Goal: Transaction & Acquisition: Book appointment/travel/reservation

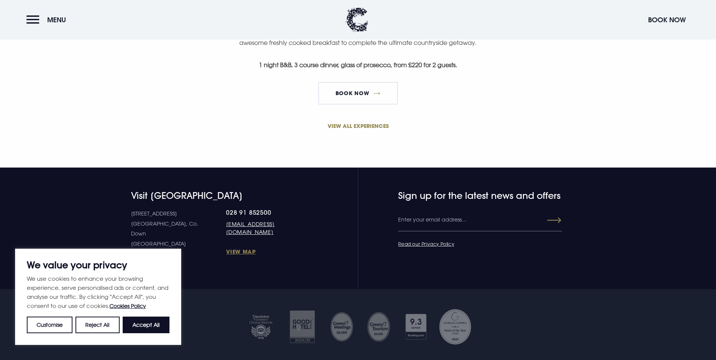
scroll to position [566, 0]
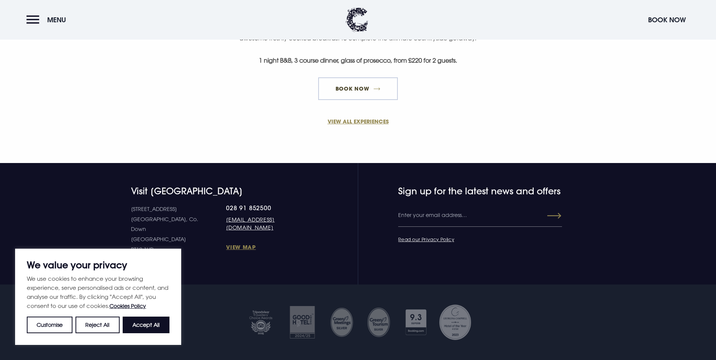
click at [366, 100] on link "Book Now" at bounding box center [357, 88] width 79 height 23
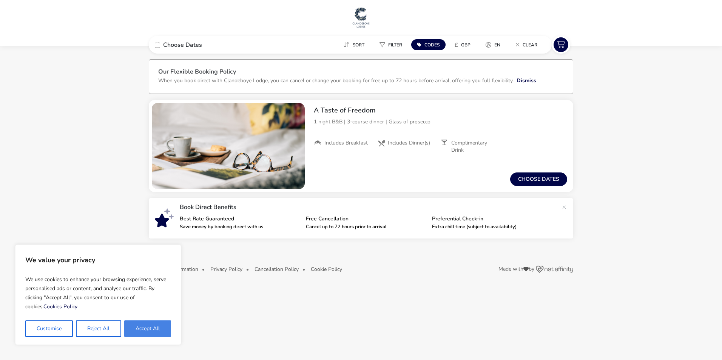
click at [157, 335] on button "Accept All" at bounding box center [147, 328] width 47 height 17
checkbox input "true"
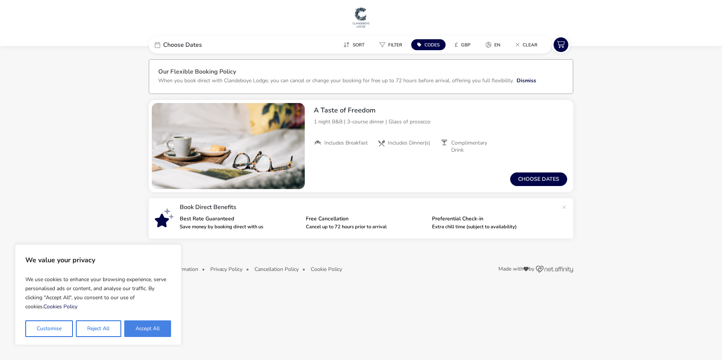
checkbox input "true"
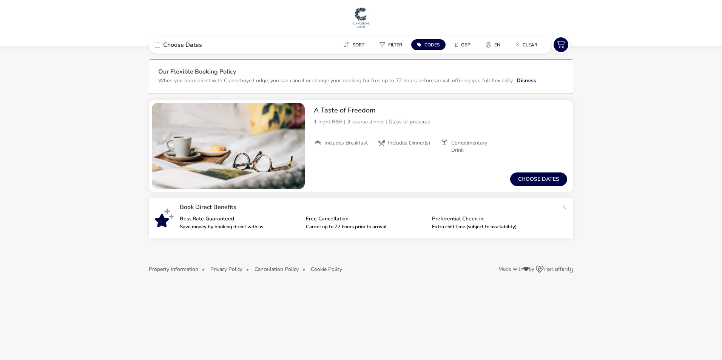
click at [437, 48] on span "Codes" at bounding box center [431, 45] width 15 height 6
type input "RORY20"
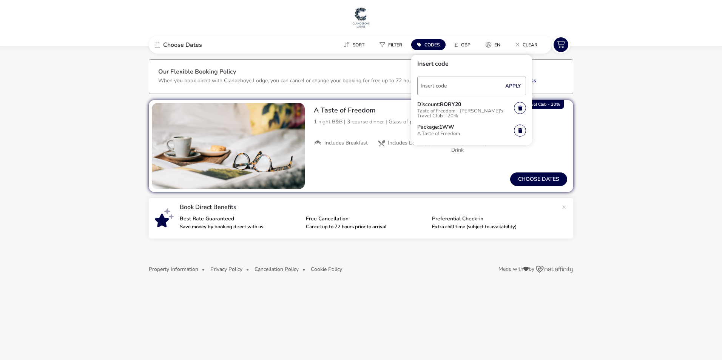
click at [637, 182] on naf-accommodations-shell "Choose Dates Sort Filter Codes £ GBP en Clear Insert code Apply Discount: RORY2…" at bounding box center [361, 170] width 722 height 235
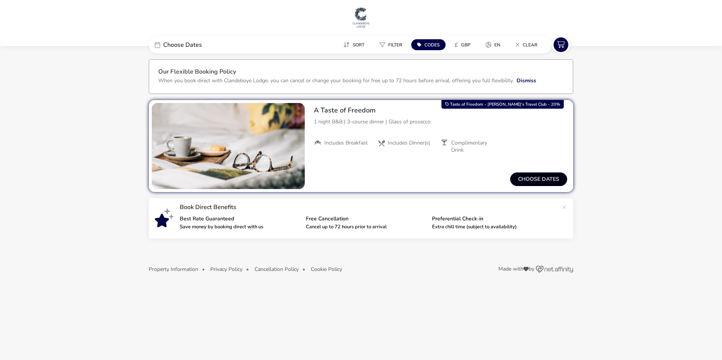
click at [539, 179] on button "Choose dates" at bounding box center [538, 180] width 57 height 14
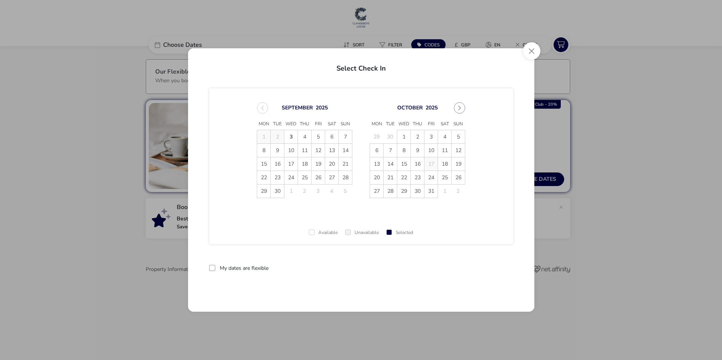
click at [301, 137] on span "4" at bounding box center [304, 136] width 13 height 13
click at [317, 138] on span "5" at bounding box center [317, 136] width 13 height 13
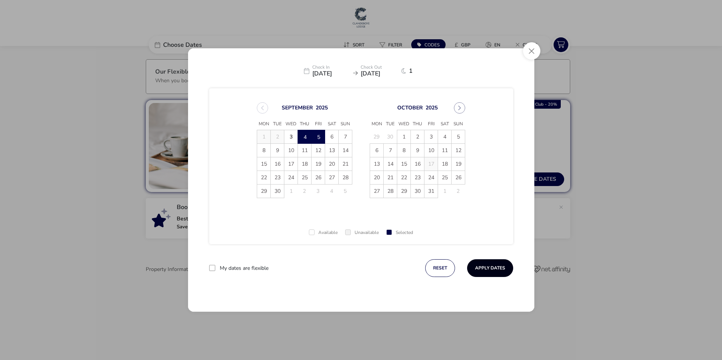
click at [483, 271] on button "Apply Dates" at bounding box center [490, 268] width 46 height 18
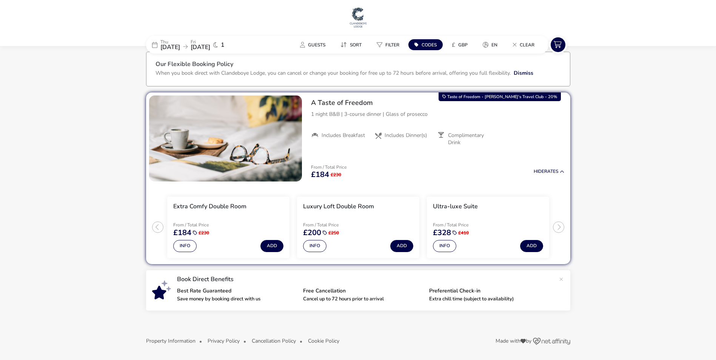
scroll to position [8, 0]
click at [315, 49] on button "Guests" at bounding box center [312, 44] width 37 height 11
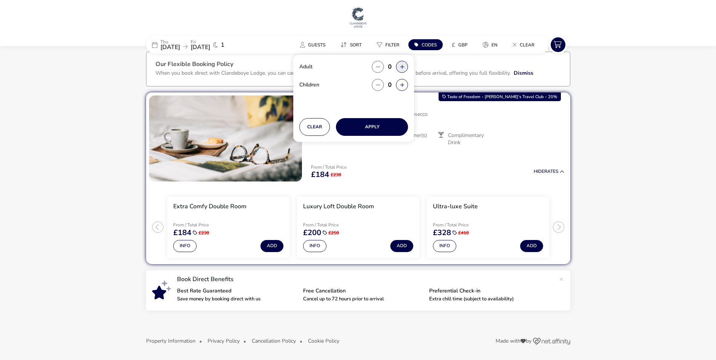
click at [402, 66] on button "button" at bounding box center [402, 67] width 12 height 12
click at [403, 67] on span "button" at bounding box center [403, 67] width 0 height 0
type input "2"
click at [400, 80] on button "button" at bounding box center [402, 85] width 12 height 12
type input "1"
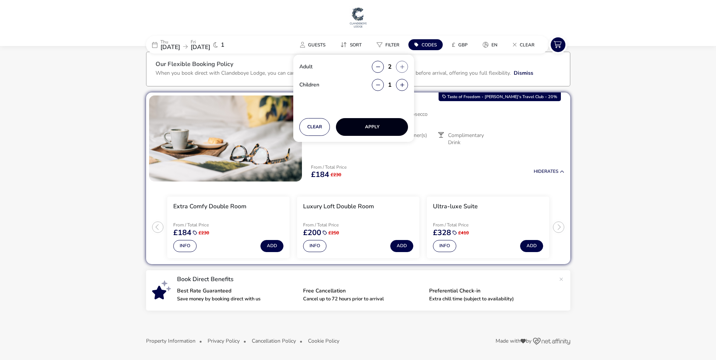
click at [374, 126] on button "Apply" at bounding box center [372, 127] width 72 height 18
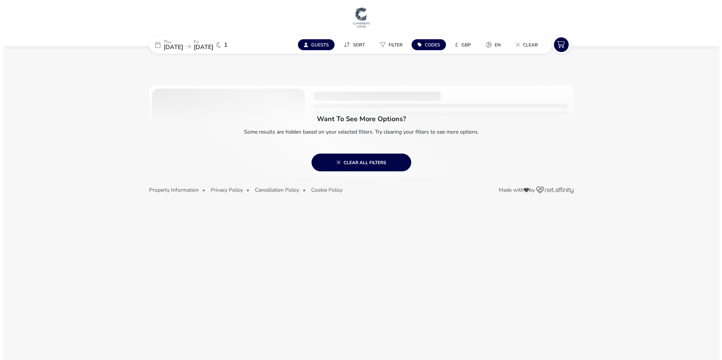
scroll to position [0, 0]
click at [323, 45] on span "Guests" at bounding box center [319, 45] width 17 height 6
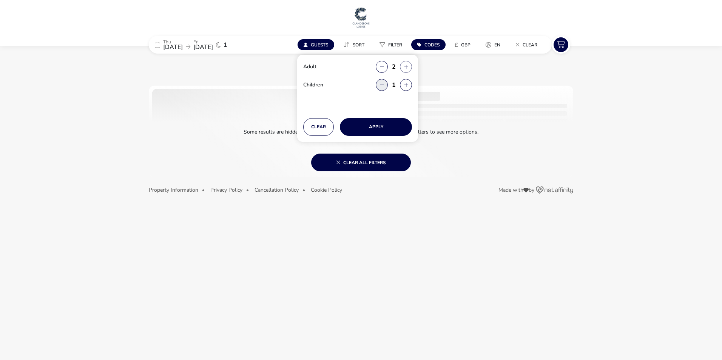
click at [384, 84] on button "button" at bounding box center [382, 85] width 12 height 12
type input "0"
click at [361, 135] on button "Apply" at bounding box center [376, 127] width 72 height 18
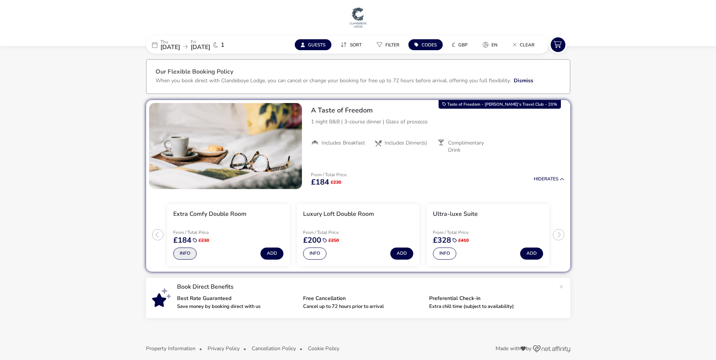
click at [191, 252] on button "Info" at bounding box center [184, 254] width 23 height 12
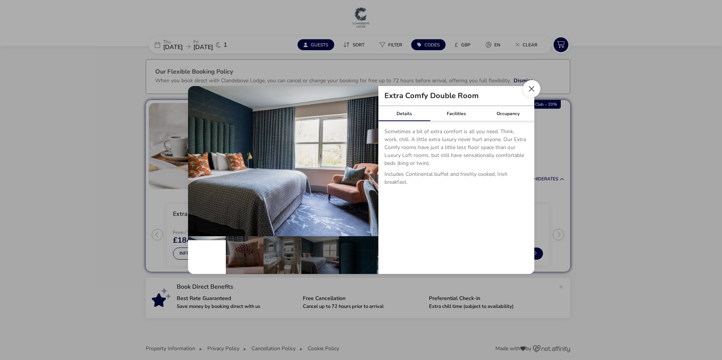
click at [533, 81] on button "Close dialog" at bounding box center [531, 88] width 17 height 17
